Goal: Complete application form: Complete application form

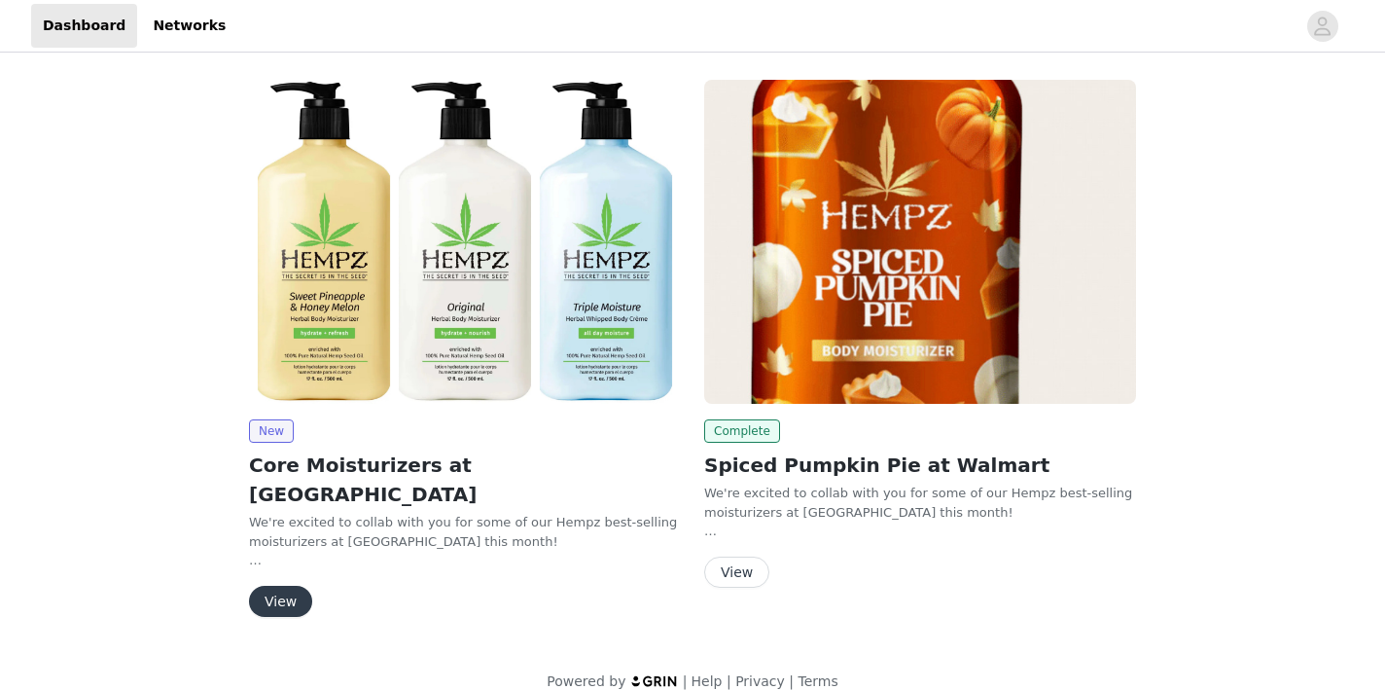
click at [289, 586] on button "View" at bounding box center [280, 601] width 63 height 31
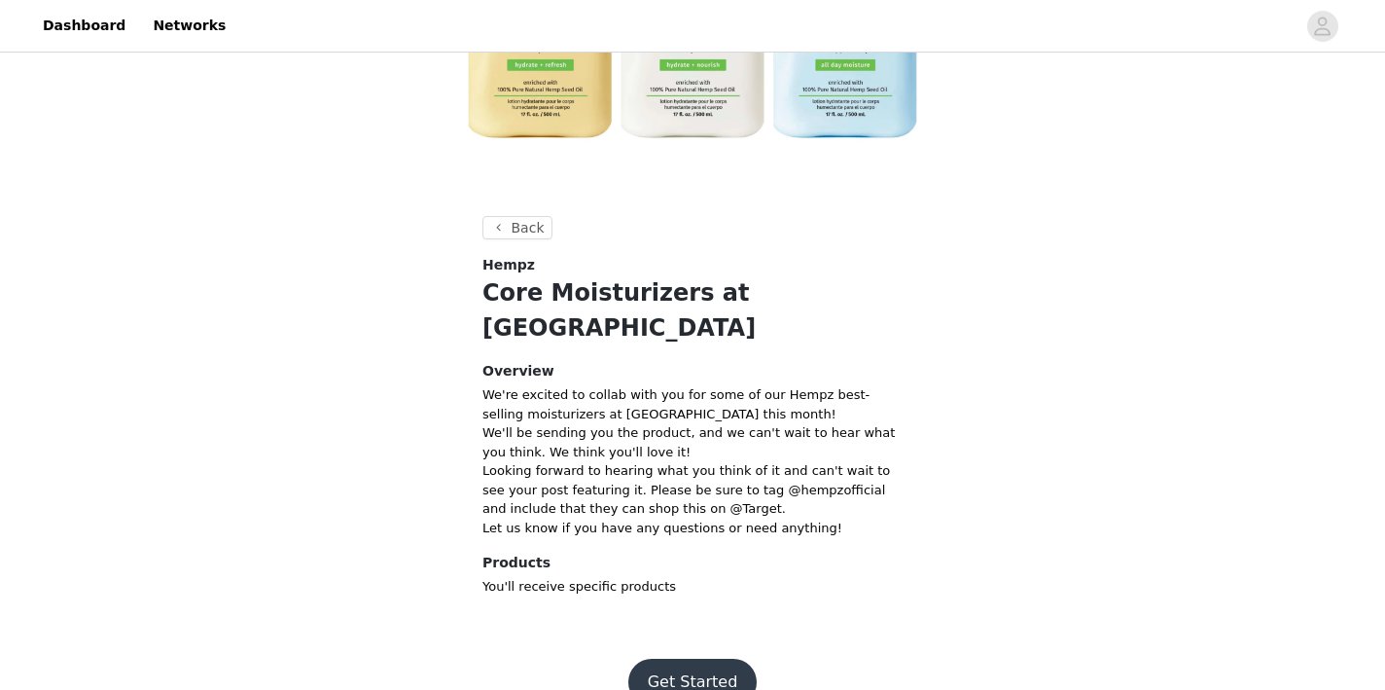
scroll to position [322, 0]
click at [716, 659] on button "Get Started" at bounding box center [692, 682] width 129 height 47
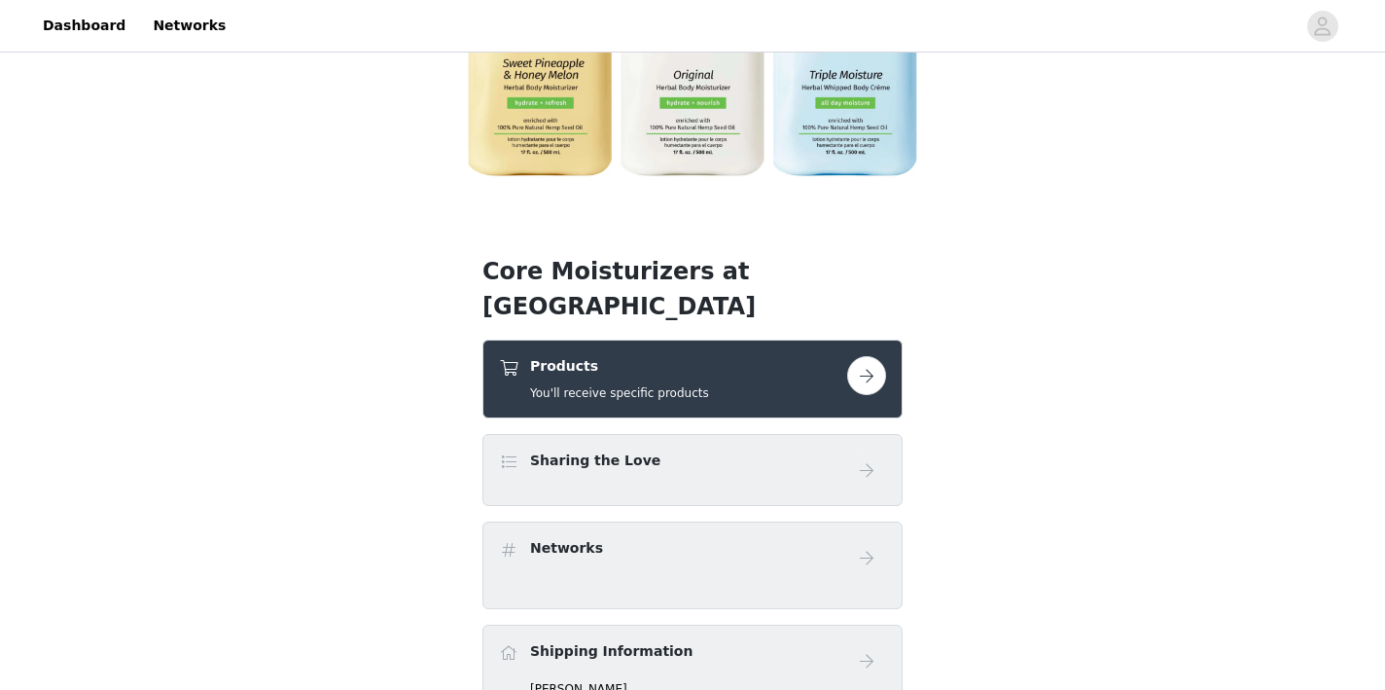
scroll to position [289, 0]
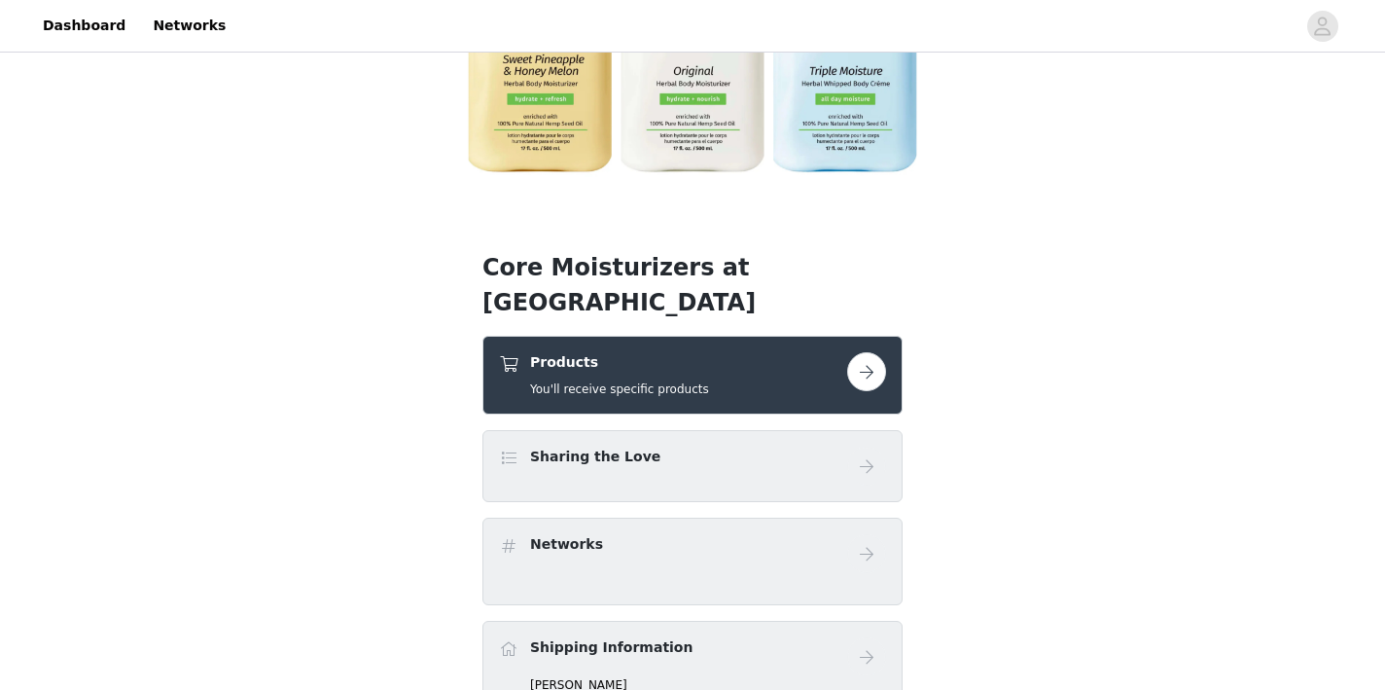
click at [750, 446] on div "Sharing the Love" at bounding box center [673, 460] width 348 height 28
click at [881, 352] on button "button" at bounding box center [866, 371] width 39 height 39
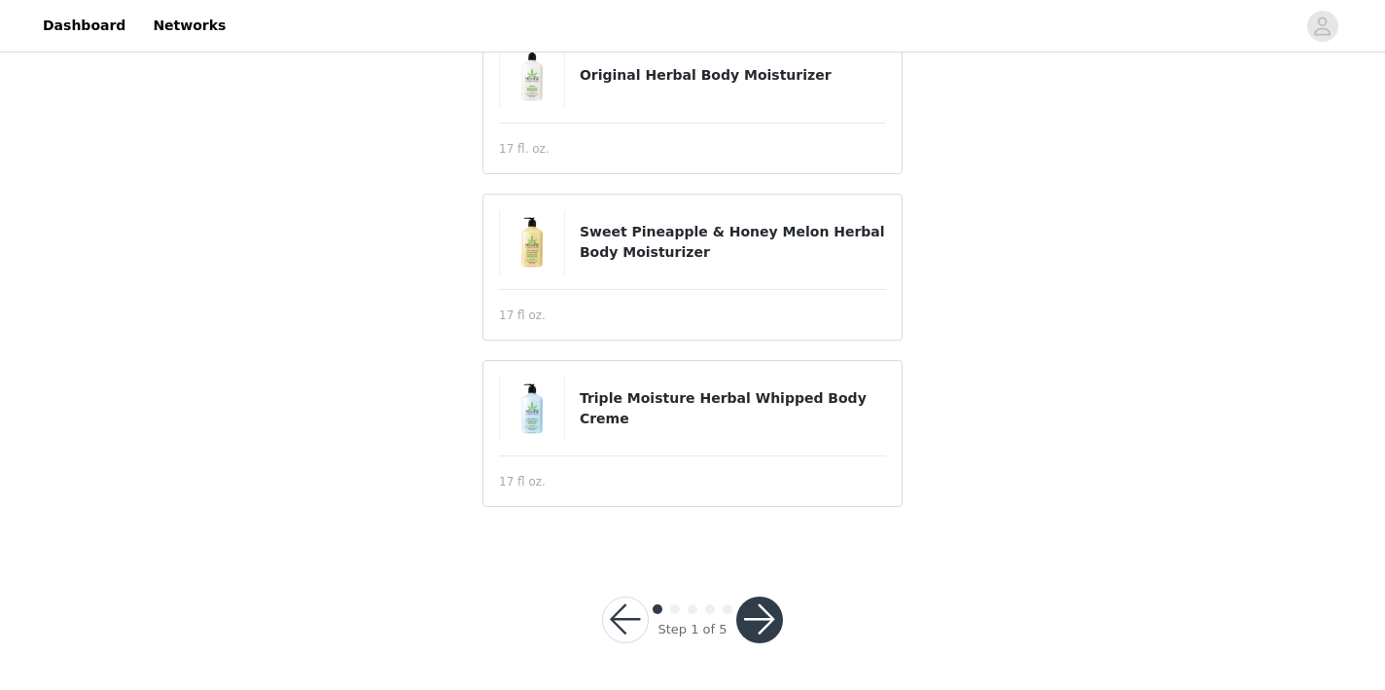
scroll to position [188, 0]
click at [757, 617] on button "button" at bounding box center [759, 620] width 47 height 47
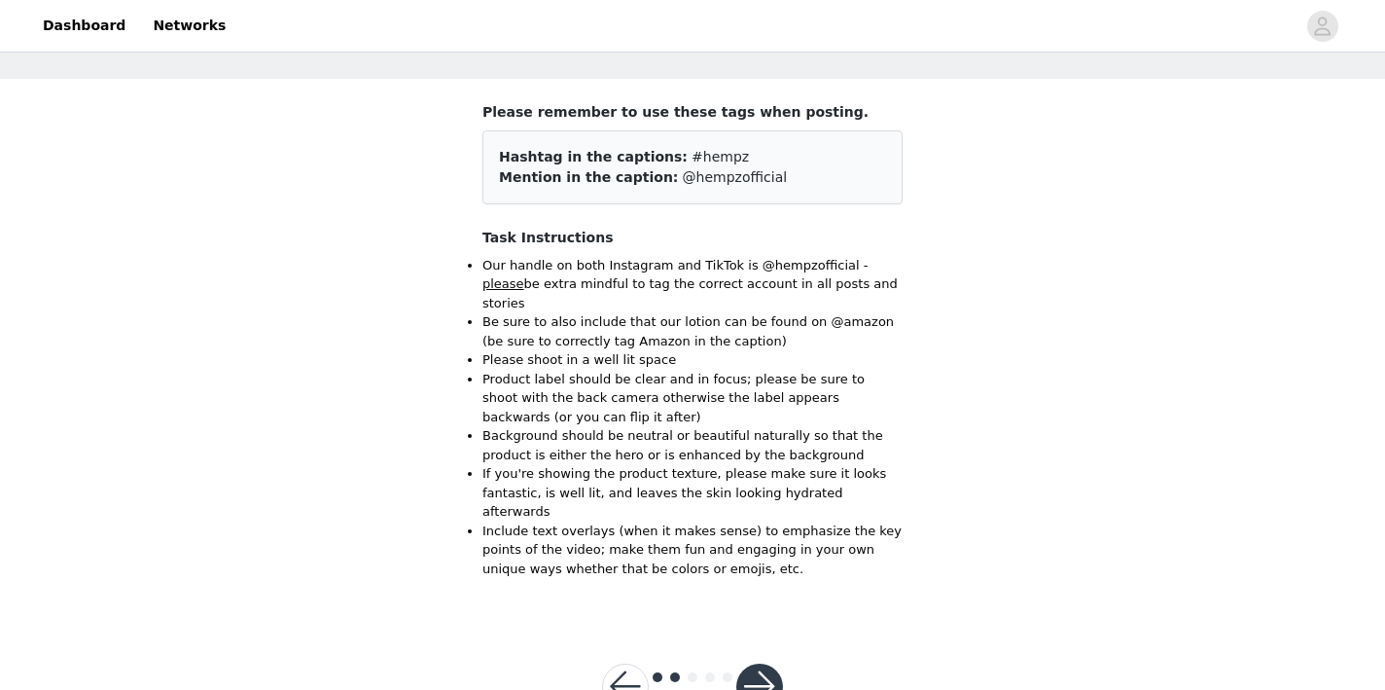
scroll to position [92, 0]
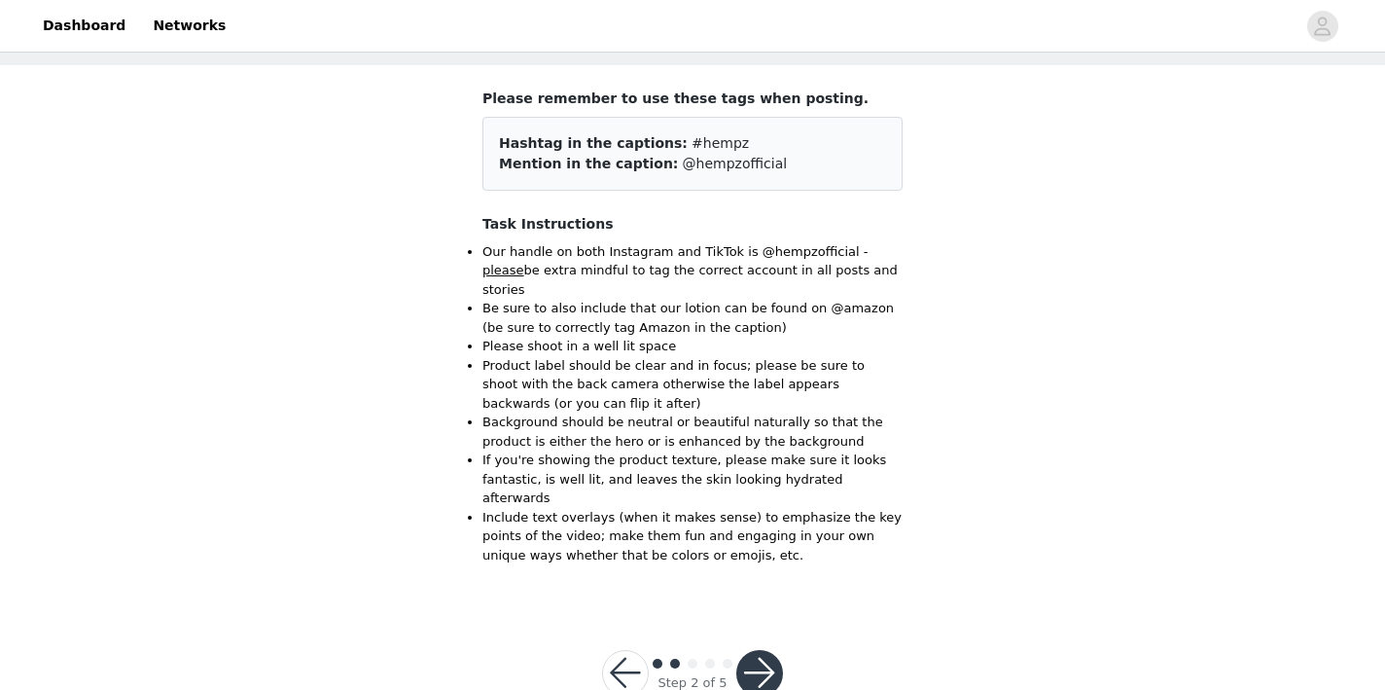
click at [777, 650] on button "button" at bounding box center [759, 673] width 47 height 47
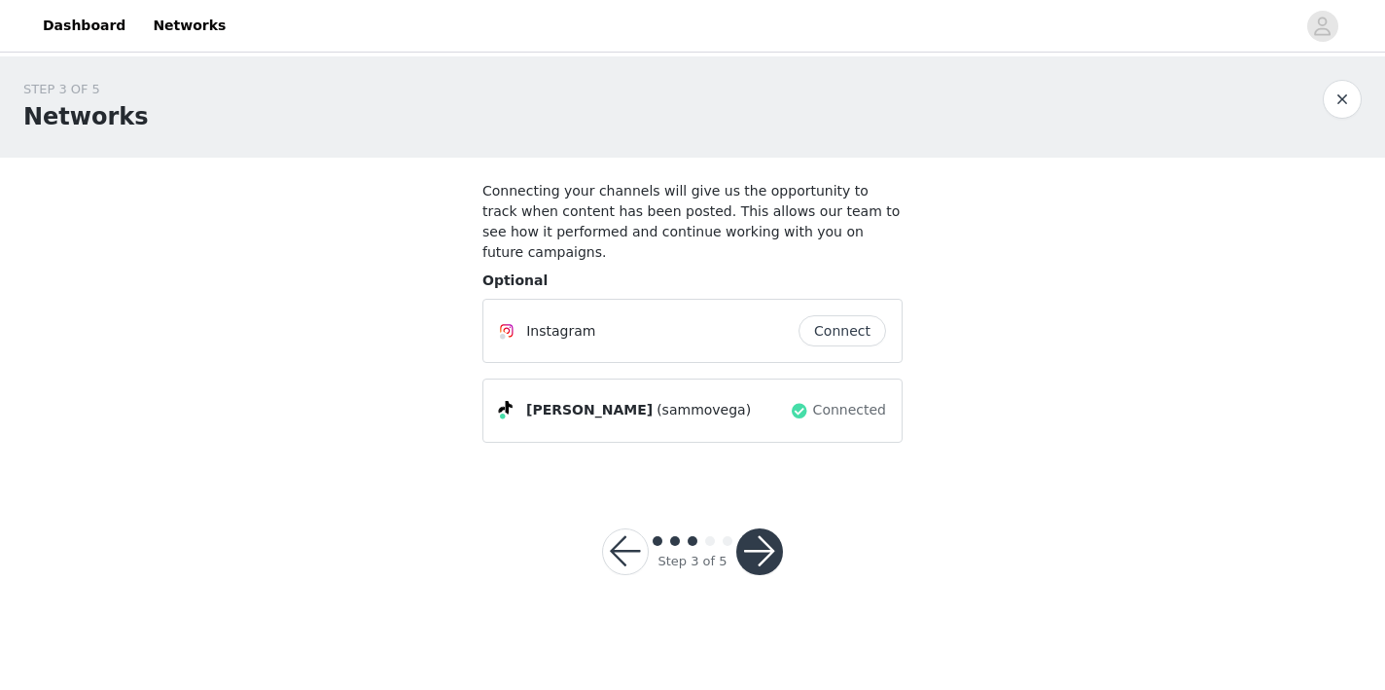
click at [848, 315] on button "Connect" at bounding box center [843, 330] width 88 height 31
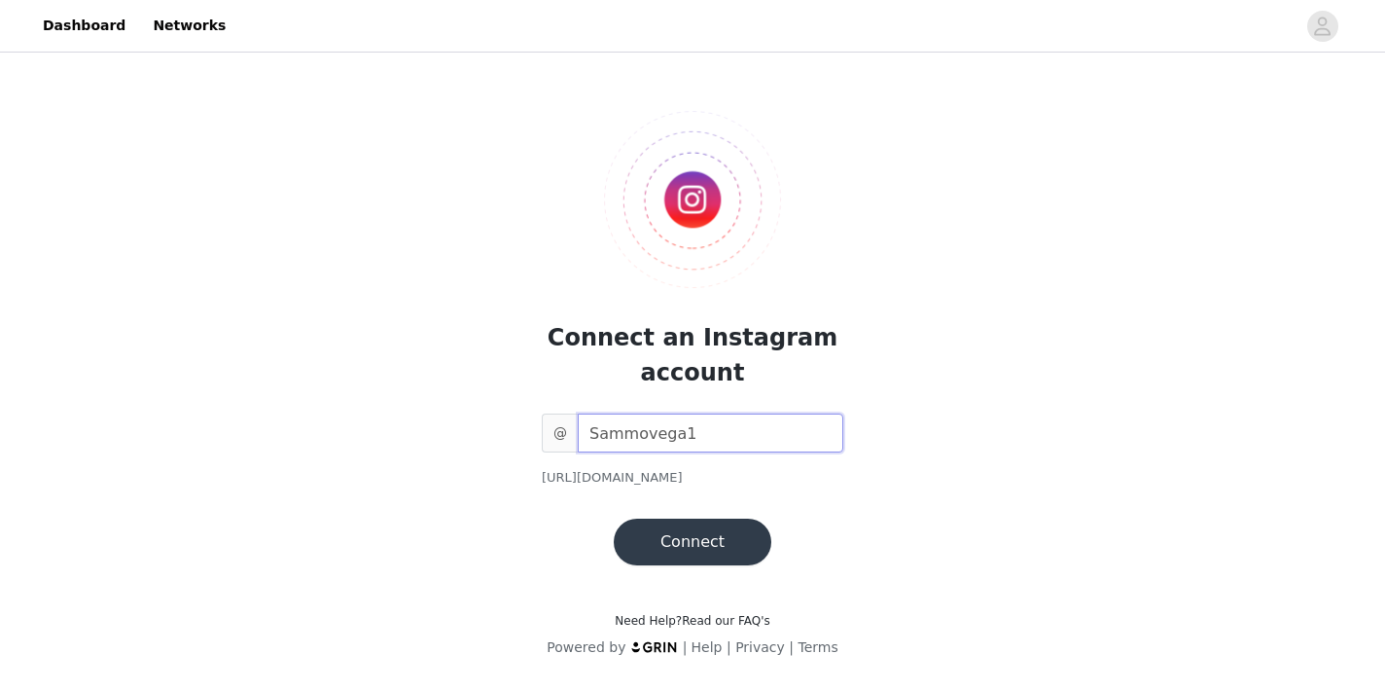
type input "Sammovega1"
click at [739, 547] on button "Connect" at bounding box center [693, 541] width 158 height 47
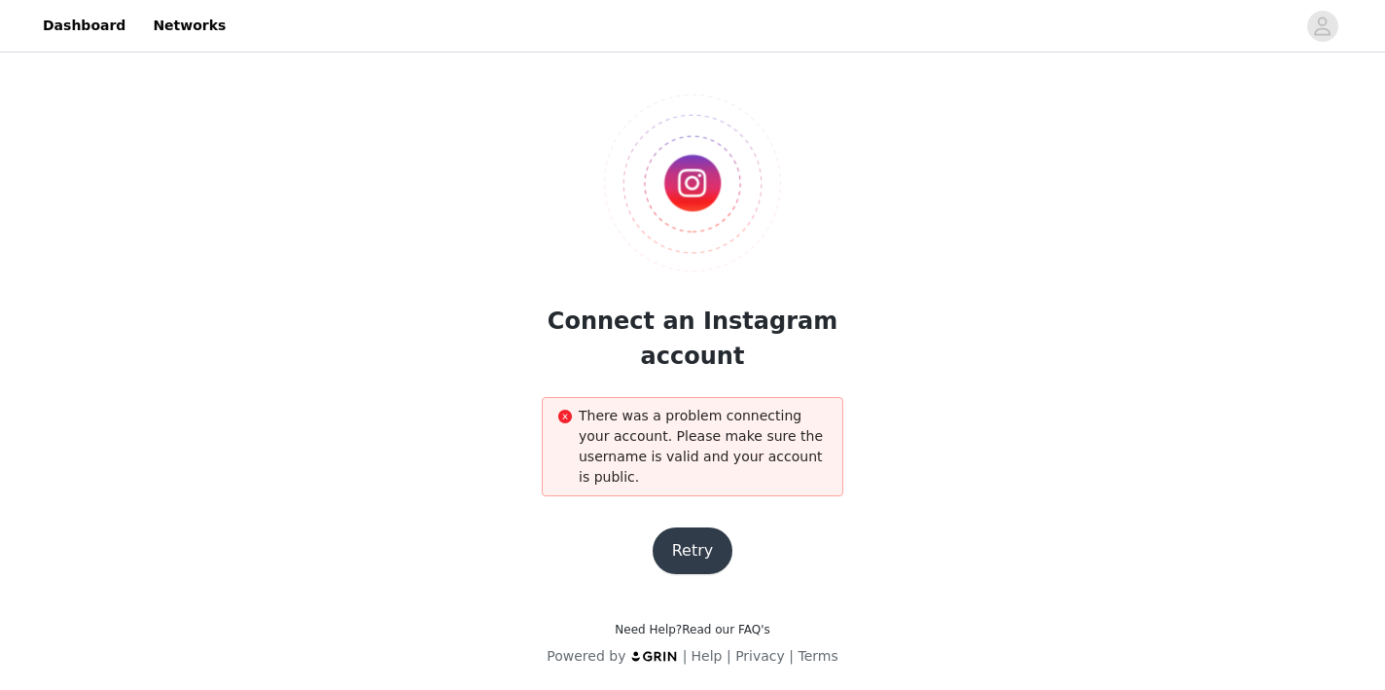
scroll to position [17, 0]
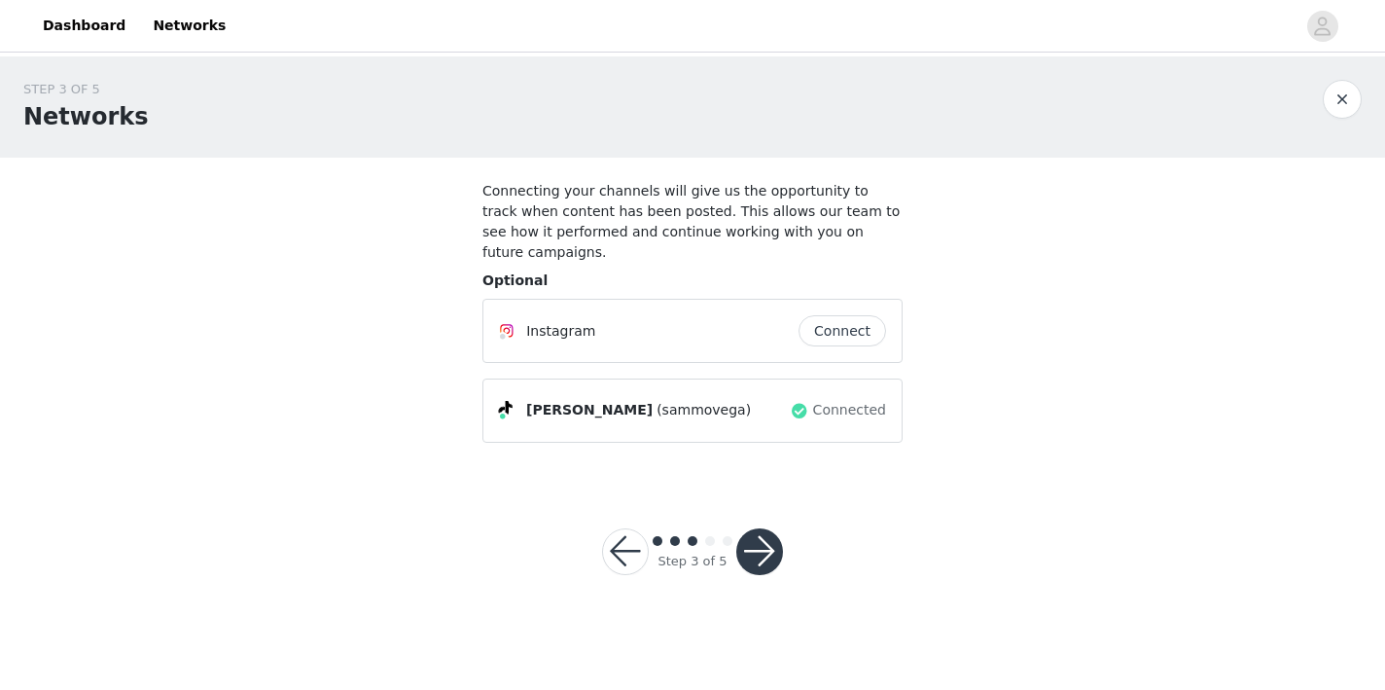
click at [757, 528] on button "button" at bounding box center [759, 551] width 47 height 47
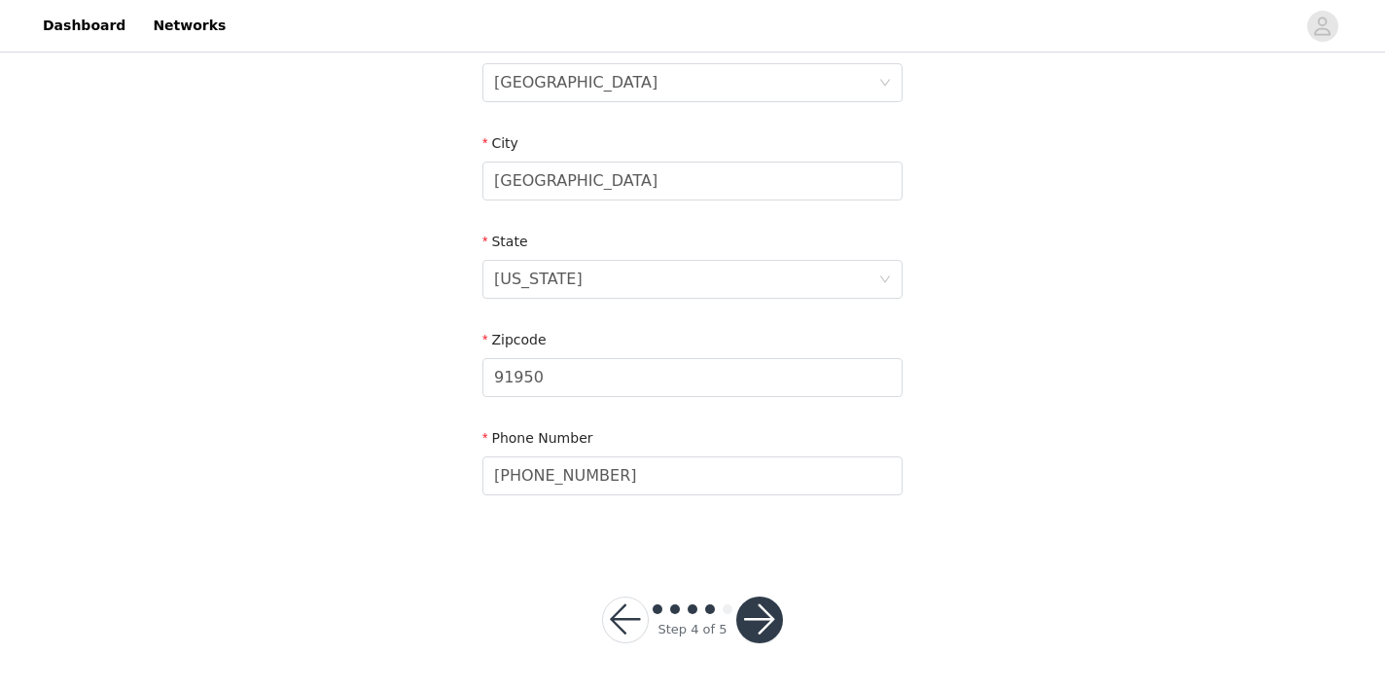
scroll to position [636, 0]
click at [771, 620] on button "button" at bounding box center [759, 620] width 47 height 47
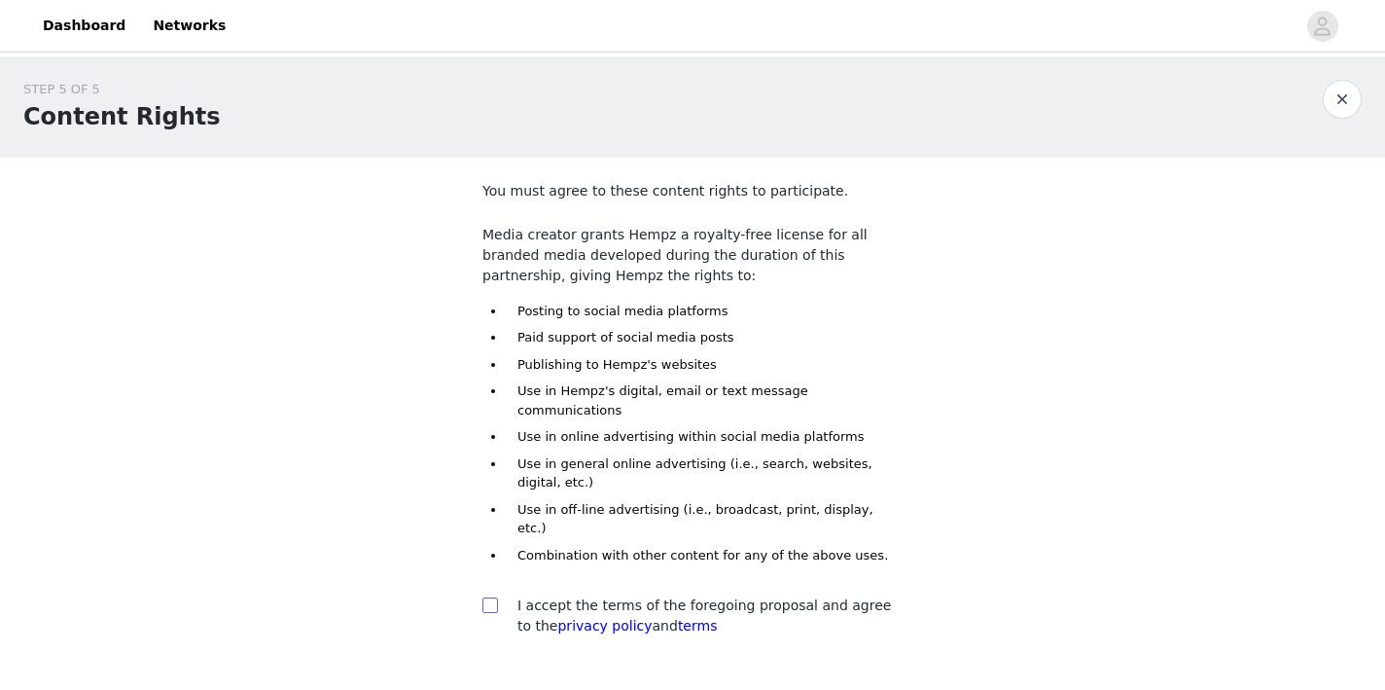
click at [493, 597] on input "checkbox" at bounding box center [489, 604] width 14 height 14
checkbox input "true"
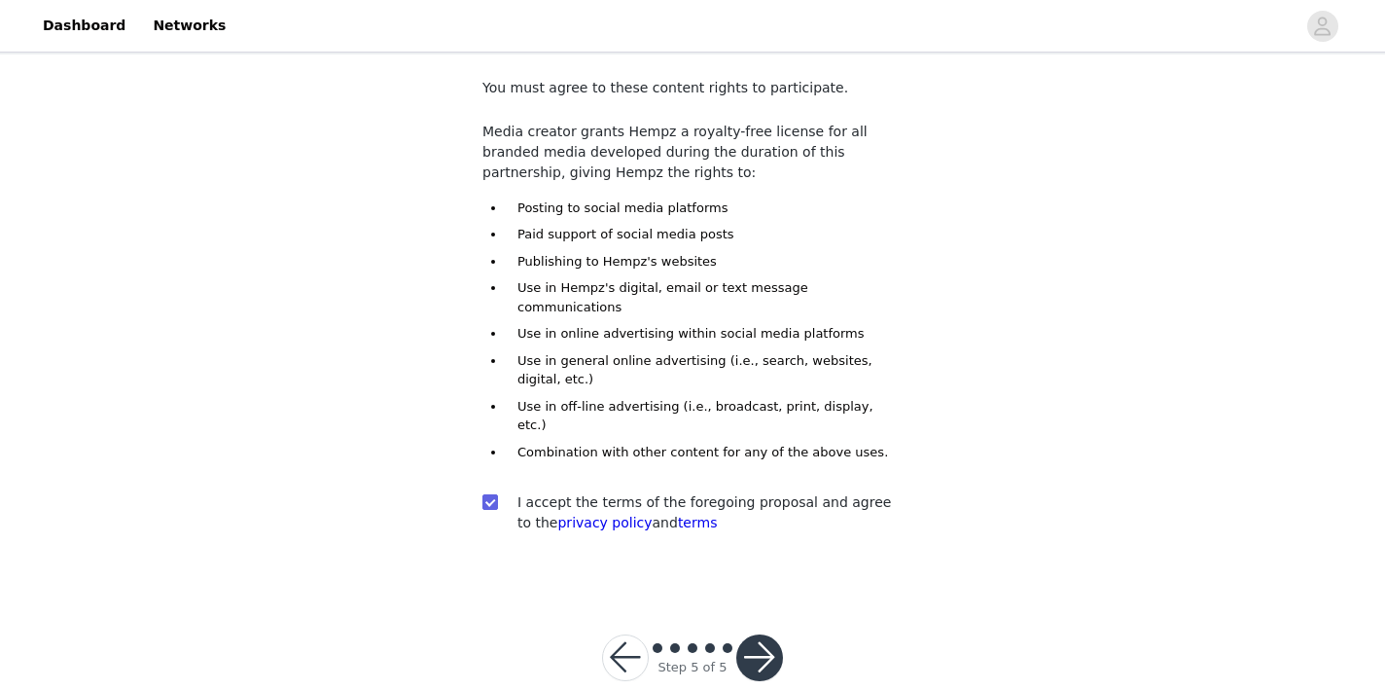
scroll to position [102, 0]
click at [753, 635] on button "button" at bounding box center [759, 658] width 47 height 47
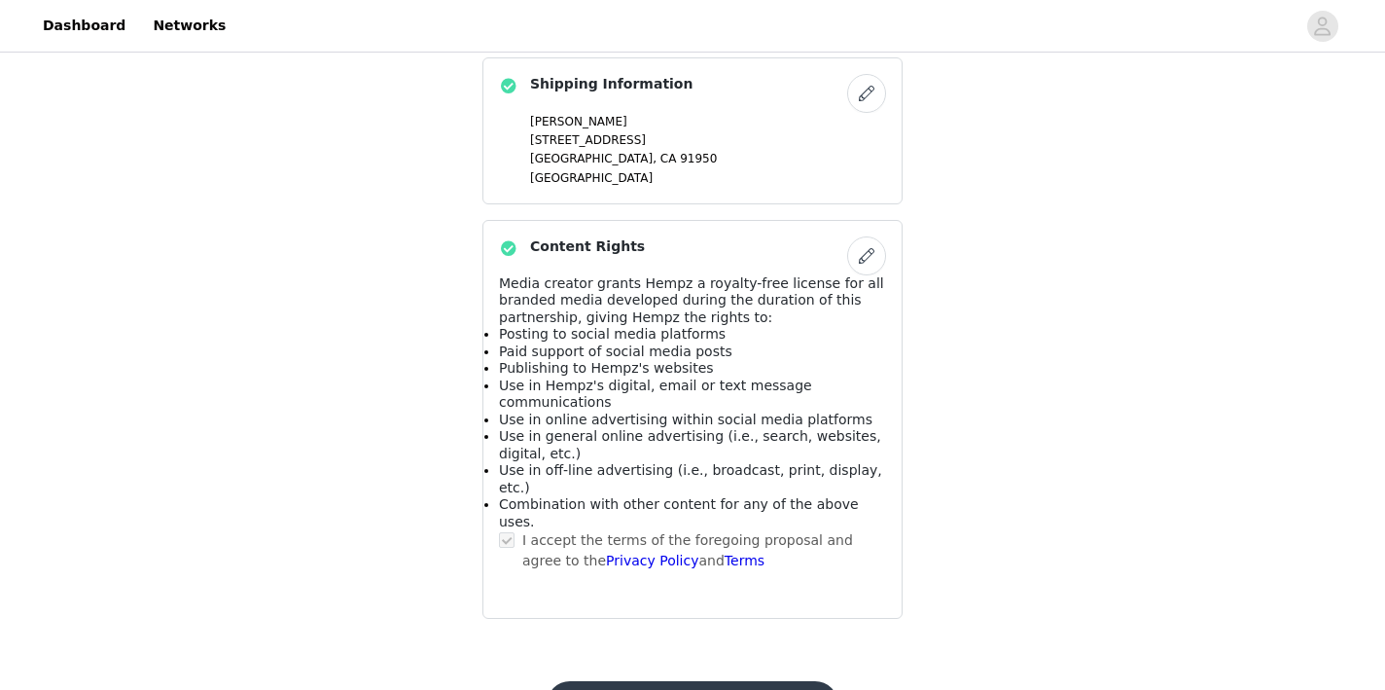
scroll to position [1192, 0]
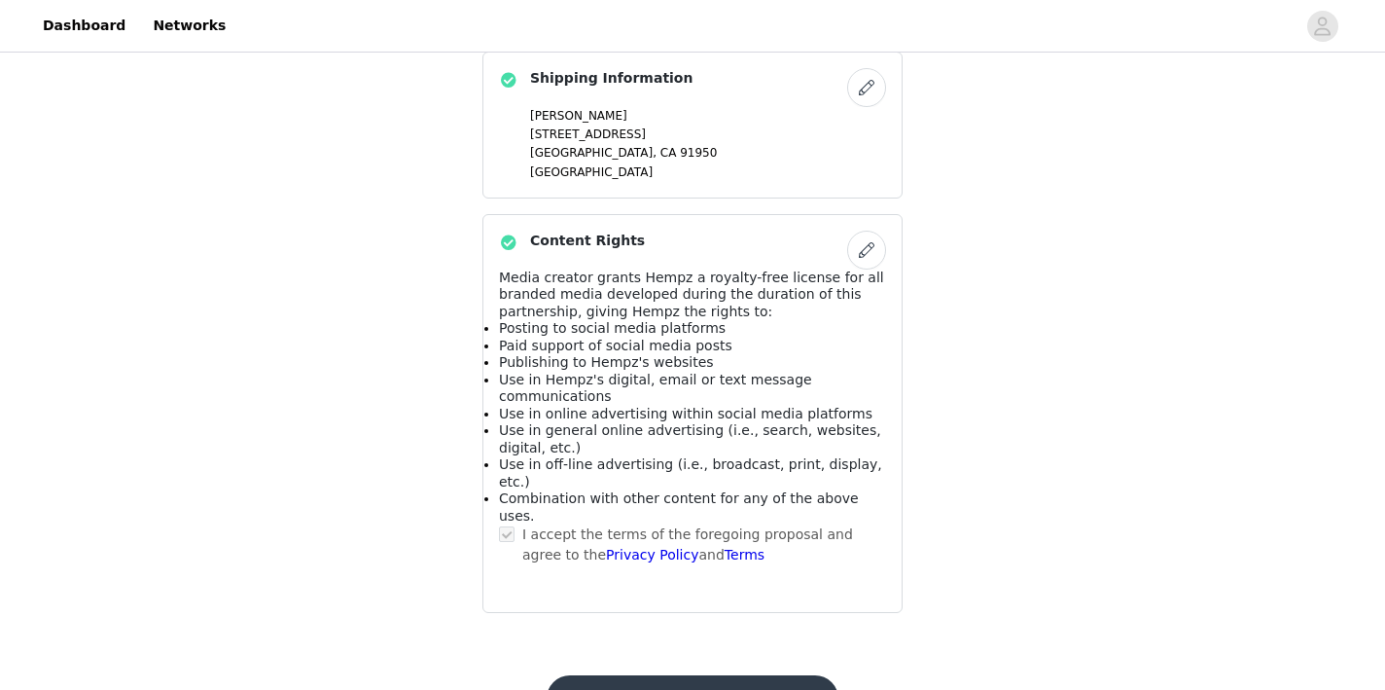
click at [730, 675] on button "Submit Proposal" at bounding box center [692, 698] width 291 height 47
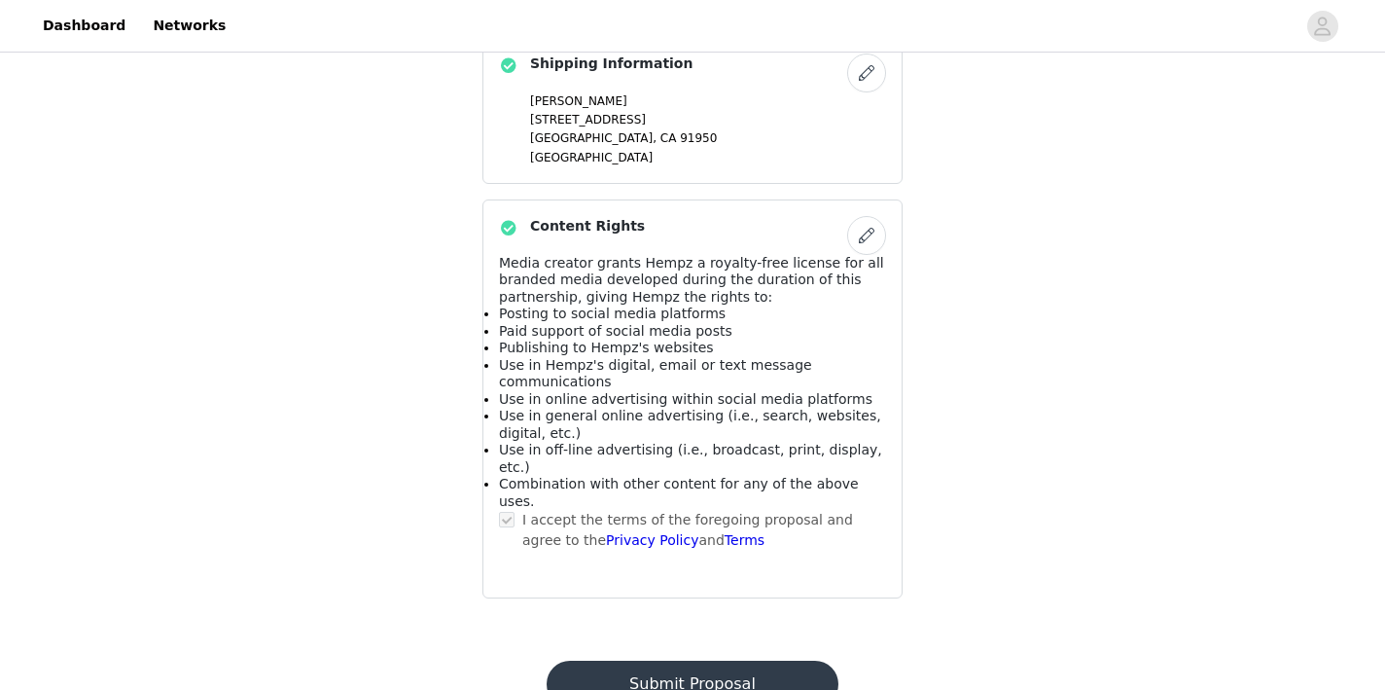
scroll to position [0, 0]
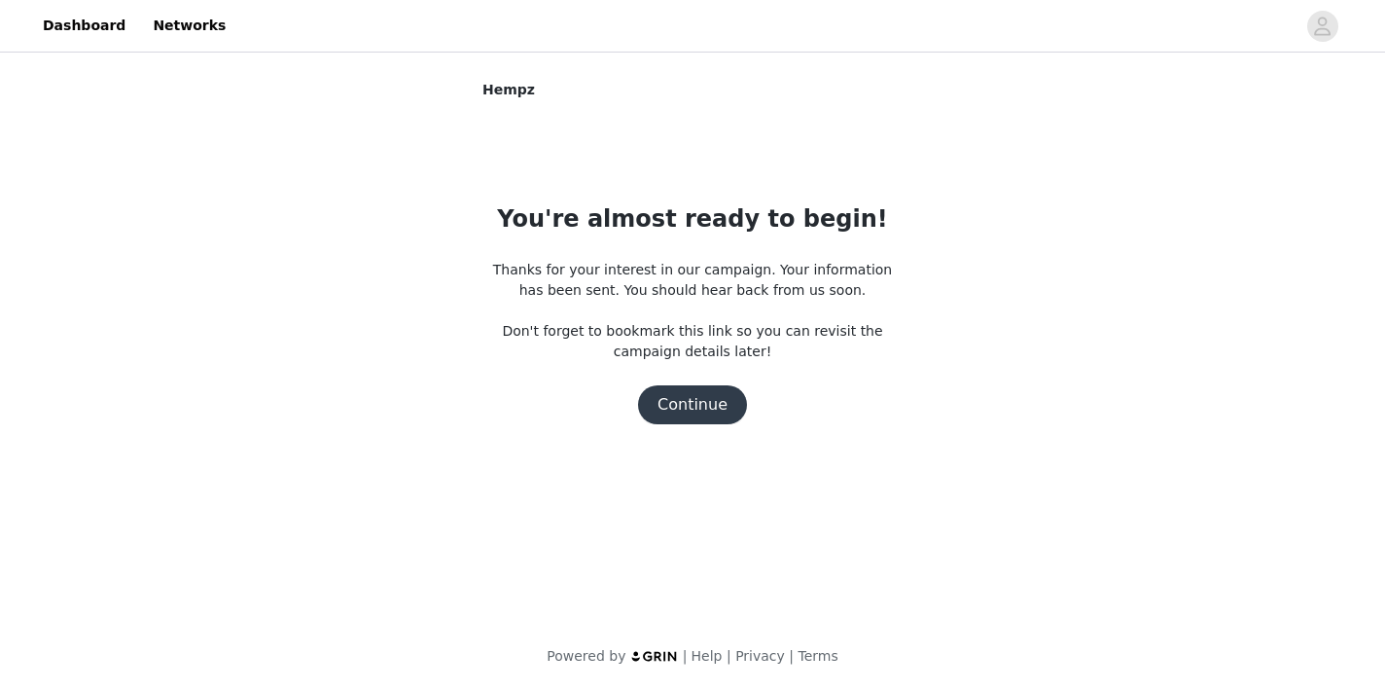
click at [694, 389] on button "Continue" at bounding box center [692, 404] width 109 height 39
